Goal: Contribute content: Add original content to the website for others to see

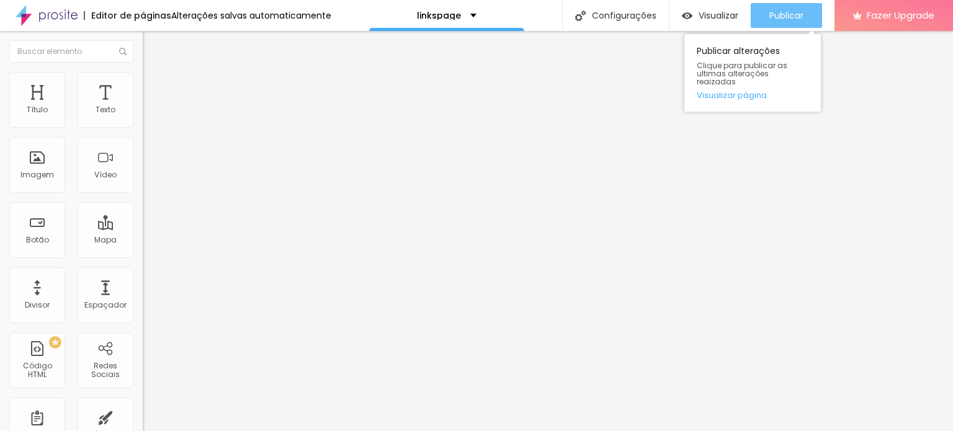
click at [803, 19] on span "Publicar" at bounding box center [787, 16] width 34 height 10
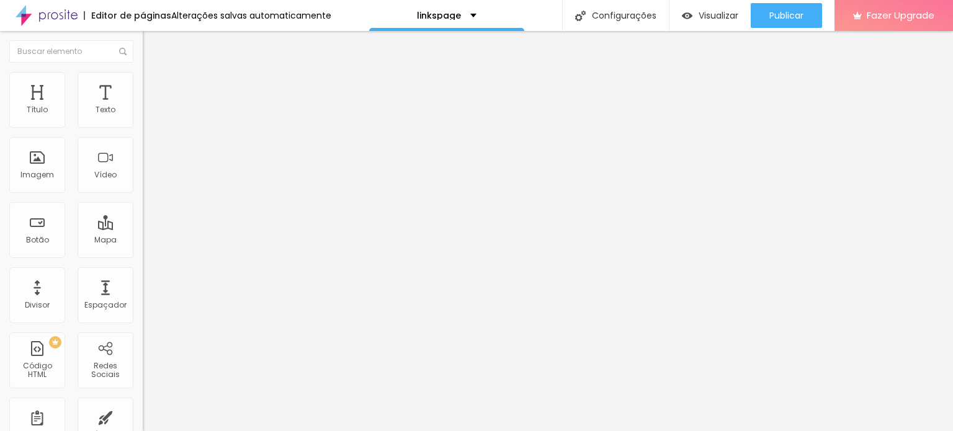
click at [143, 117] on input "Meu LinkedIn" at bounding box center [217, 110] width 149 height 12
type input "Me acompanhe no LinkedIn"
click at [143, 117] on input "Grupo no WhatsApp" at bounding box center [217, 110] width 149 height 12
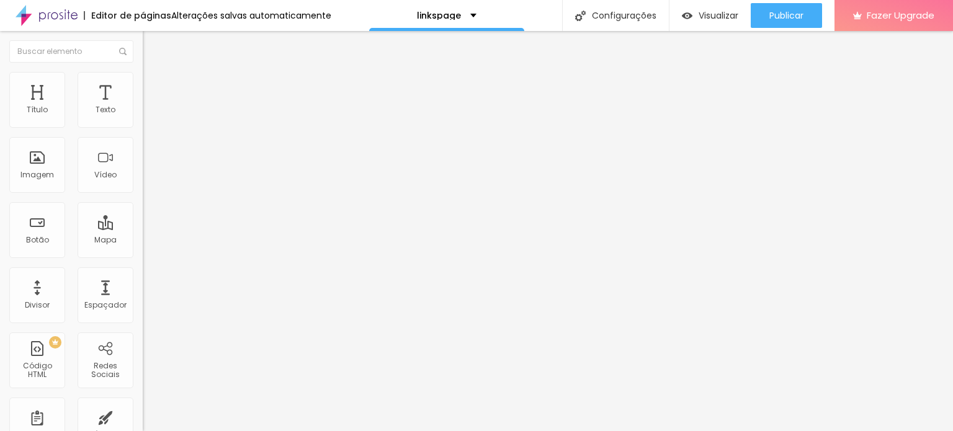
click at [143, 117] on input "Grupo no WhatsApp" at bounding box center [217, 110] width 149 height 12
drag, startPoint x: 50, startPoint y: 140, endPoint x: 0, endPoint y: 119, distance: 54.8
click at [143, 119] on div "Texto Grupo no WhatsApp Alinhamento Tamanho Normal Pequeno Normal Grande Link U…" at bounding box center [214, 191] width 143 height 188
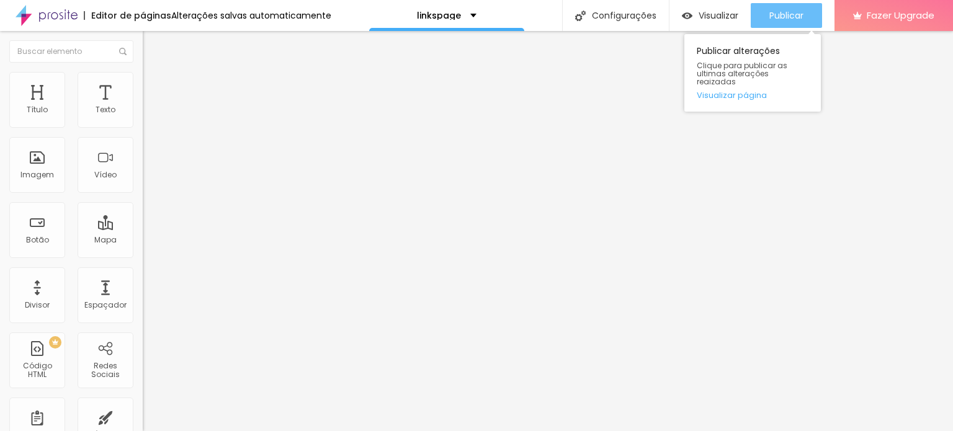
type input "Participe da nossa comunidade no WhatsApp"
click at [795, 12] on span "Publicar" at bounding box center [787, 16] width 34 height 10
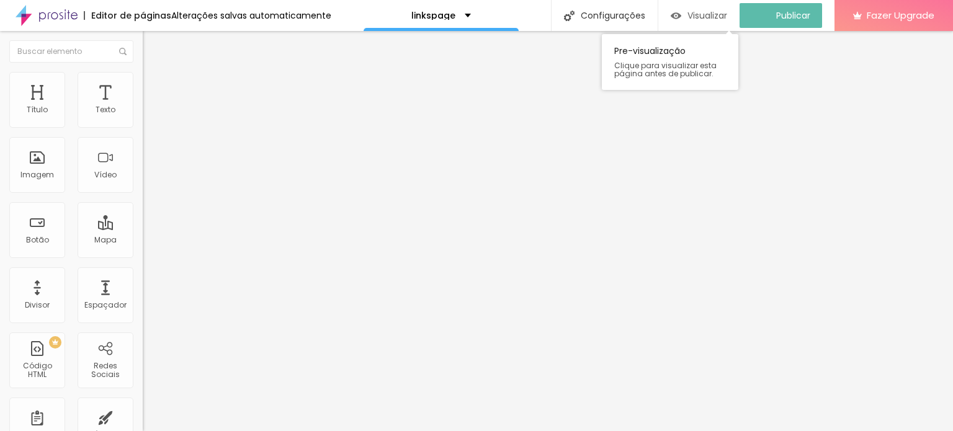
click at [727, 15] on span "Visualizar" at bounding box center [708, 16] width 40 height 10
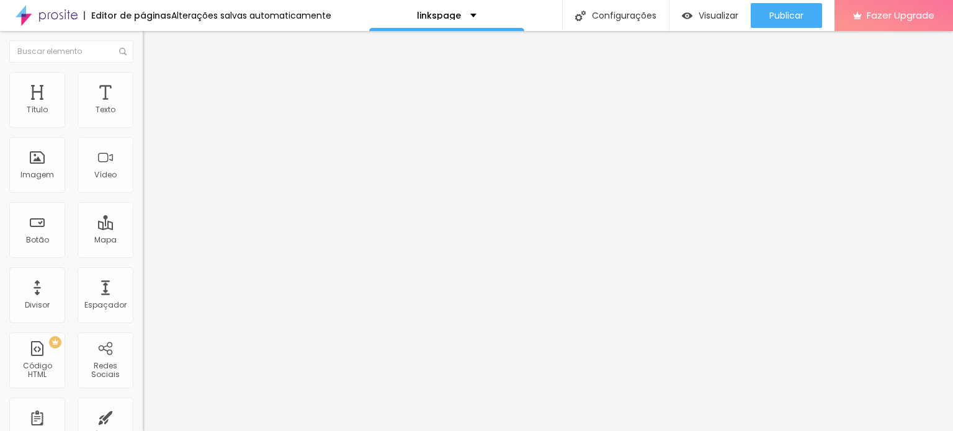
click at [143, 117] on input "Ela Vende Academy" at bounding box center [217, 110] width 149 height 12
type input "Pré-venda - livro "Venda Como Uma Mulher""
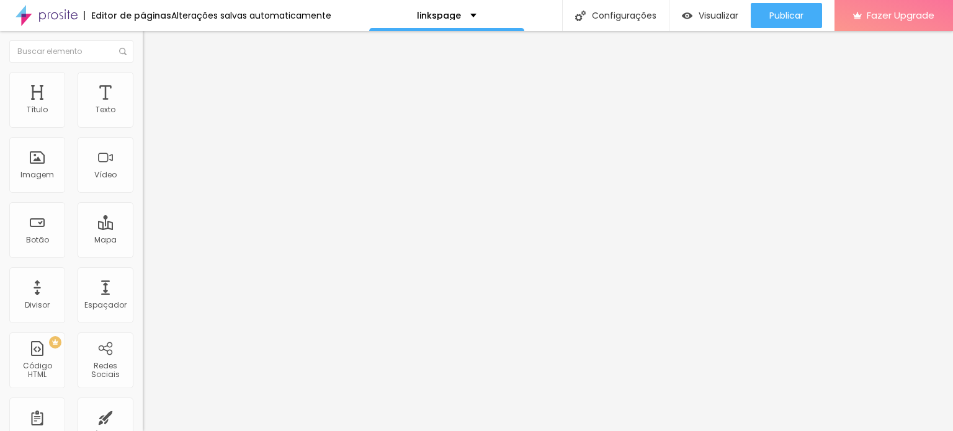
scroll to position [0, 0]
click at [143, 254] on input "https://www.instagram.com/elavende.academy/" at bounding box center [217, 249] width 149 height 12
click at [143, 256] on input "text" at bounding box center [217, 249] width 149 height 12
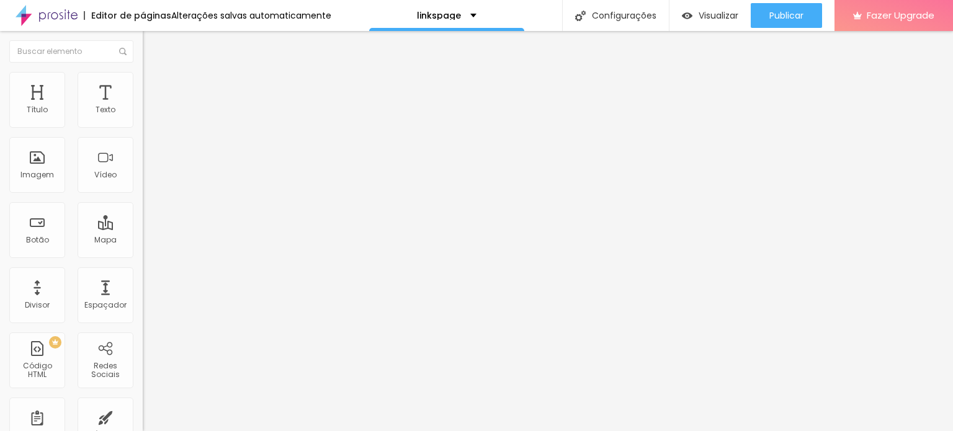
paste input "https://clubedeautores.com.br/livro/venda-como-uma-mulher"
type input "https://clubedeautores.com.br/livro/venda-como-uma-mulher"
click at [143, 327] on div "Editar Botão Conteúdo Estilo Avançado Texto Pré-venda - livro "Venda Como Uma M…" at bounding box center [214, 231] width 143 height 400
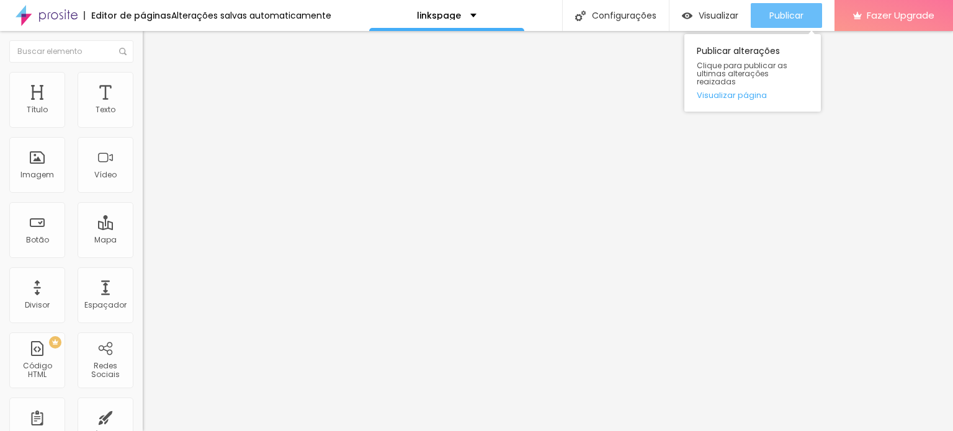
click at [788, 16] on span "Publicar" at bounding box center [787, 16] width 34 height 10
